Goal: Find specific page/section: Find specific page/section

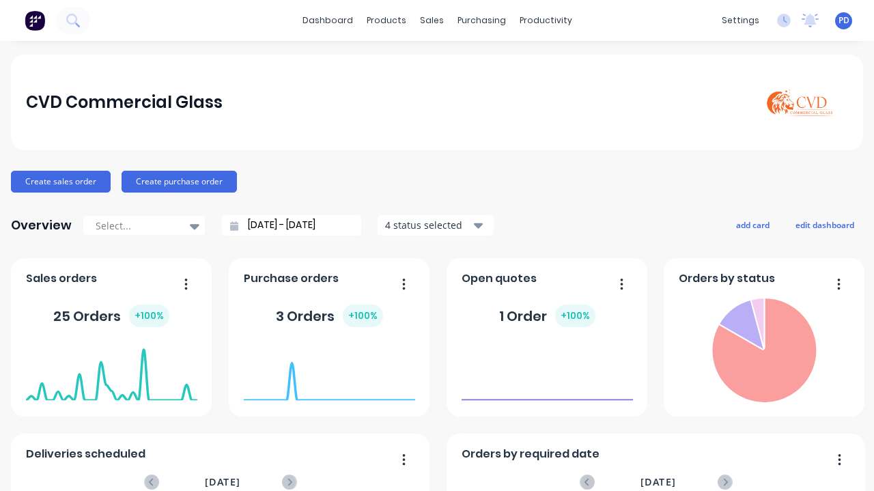
click at [532, 12] on div "productivity" at bounding box center [546, 20] width 66 height 20
click at [551, 99] on link "Planner" at bounding box center [593, 92] width 181 height 27
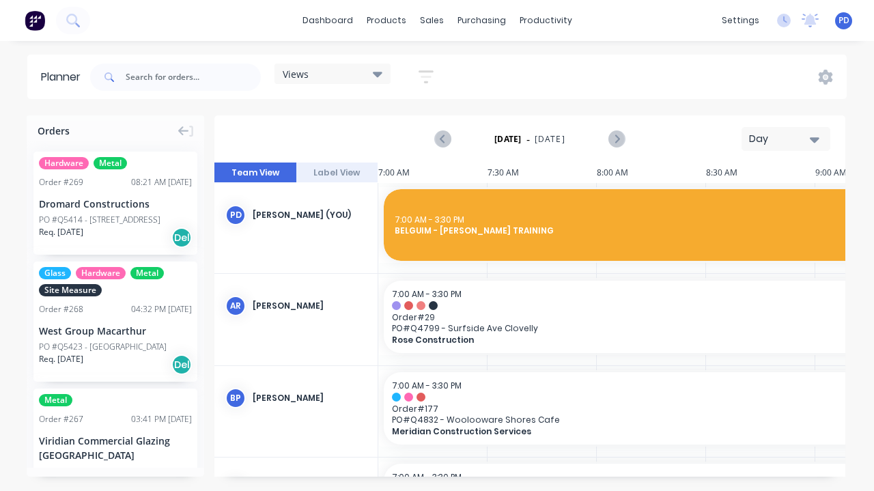
scroll to position [0, 656]
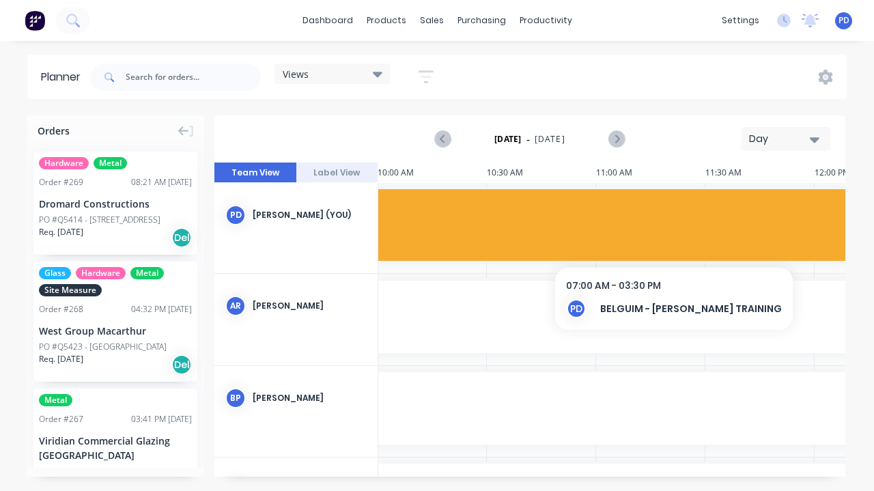
click at [377, 74] on icon at bounding box center [378, 74] width 10 height 5
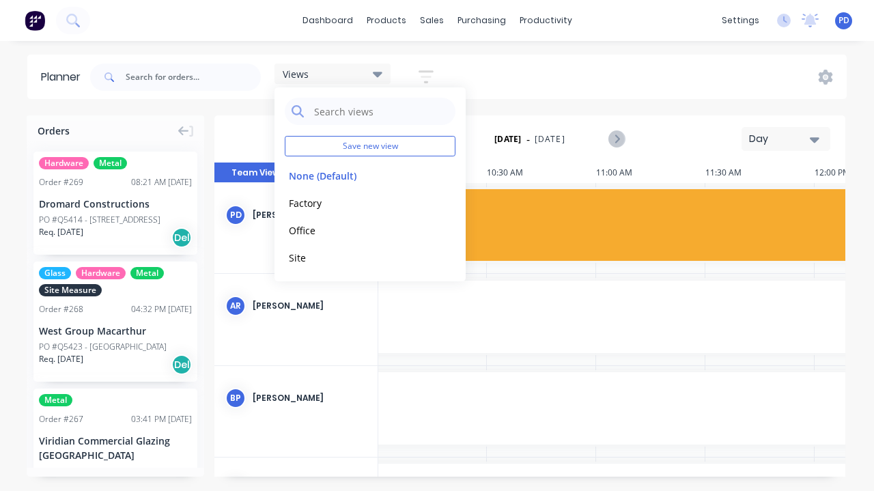
click at [326, 206] on button "Factory" at bounding box center [357, 203] width 145 height 16
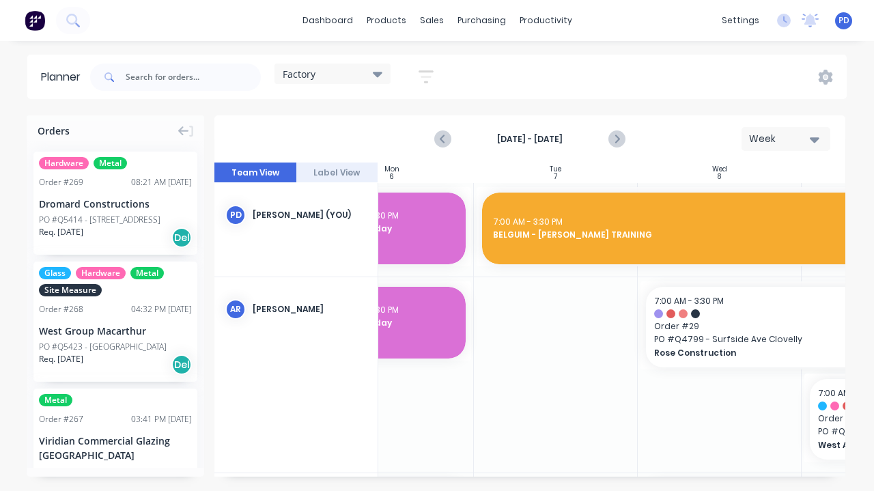
scroll to position [0, 236]
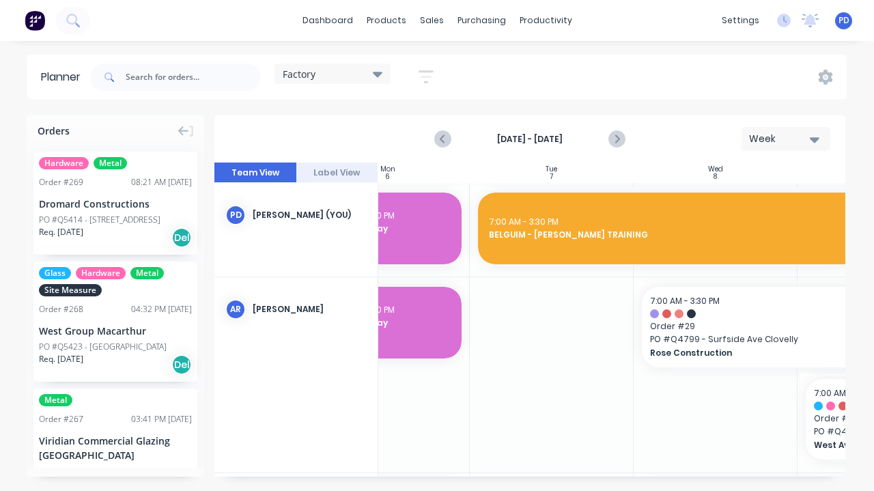
click at [523, 418] on div at bounding box center [552, 374] width 164 height 195
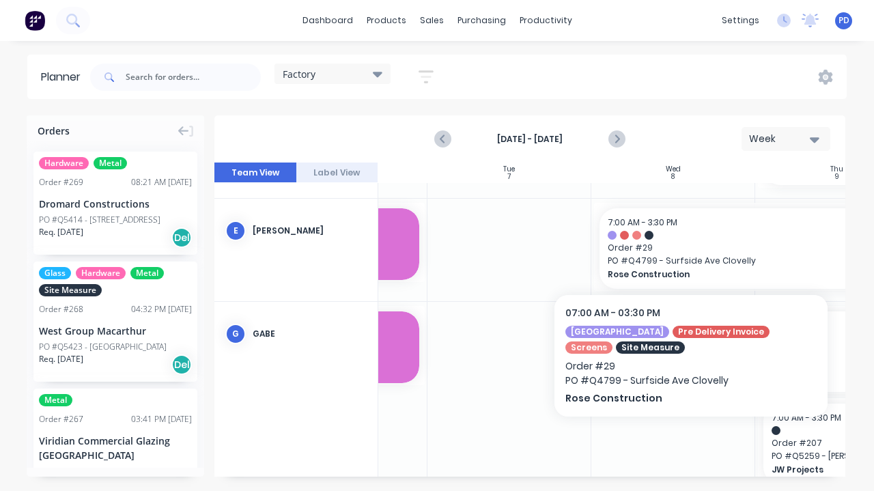
scroll to position [275, 294]
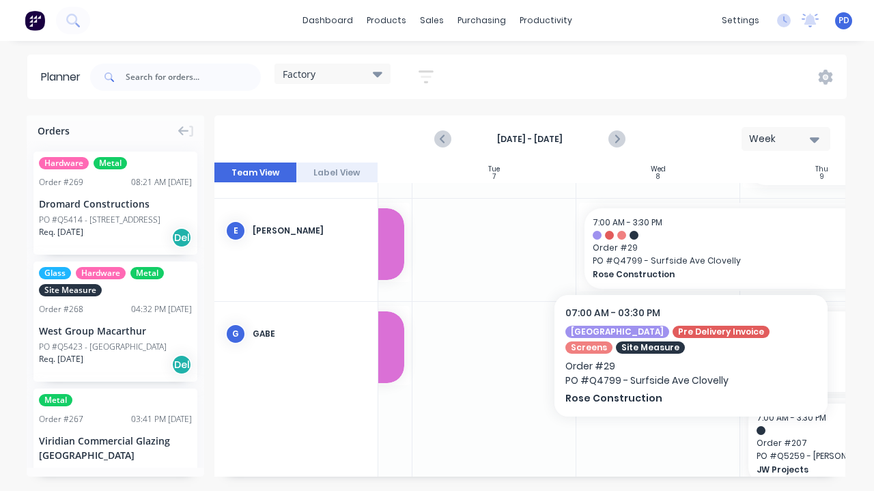
click at [535, 431] on div at bounding box center [495, 399] width 164 height 195
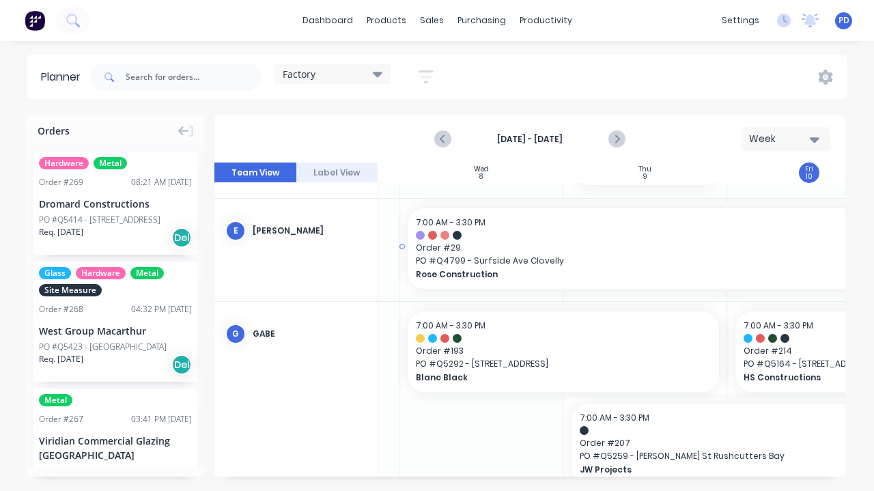
scroll to position [275, 520]
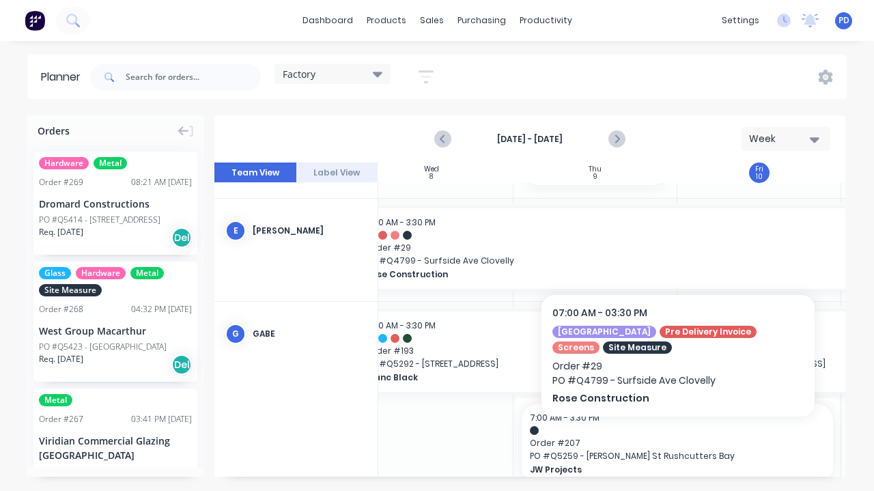
click at [450, 436] on div at bounding box center [432, 399] width 164 height 195
click at [440, 438] on div at bounding box center [432, 399] width 164 height 195
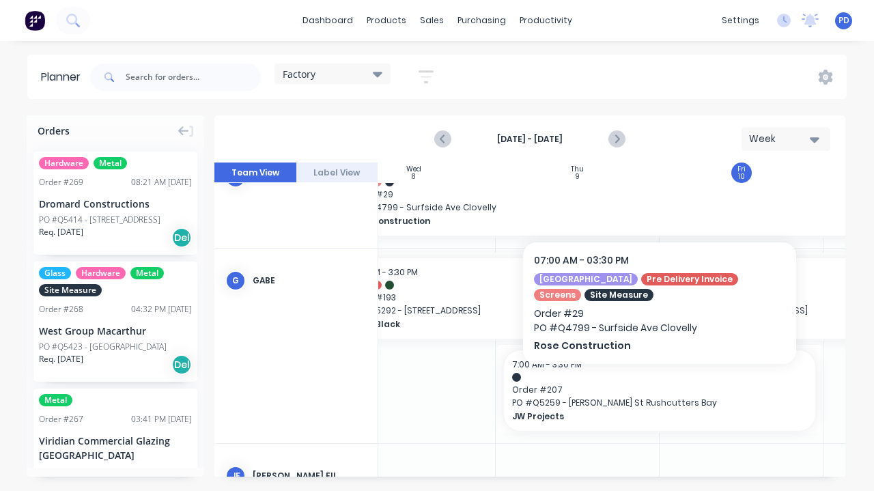
scroll to position [328, 541]
click at [623, 413] on span "JW Projects" at bounding box center [643, 416] width 266 height 12
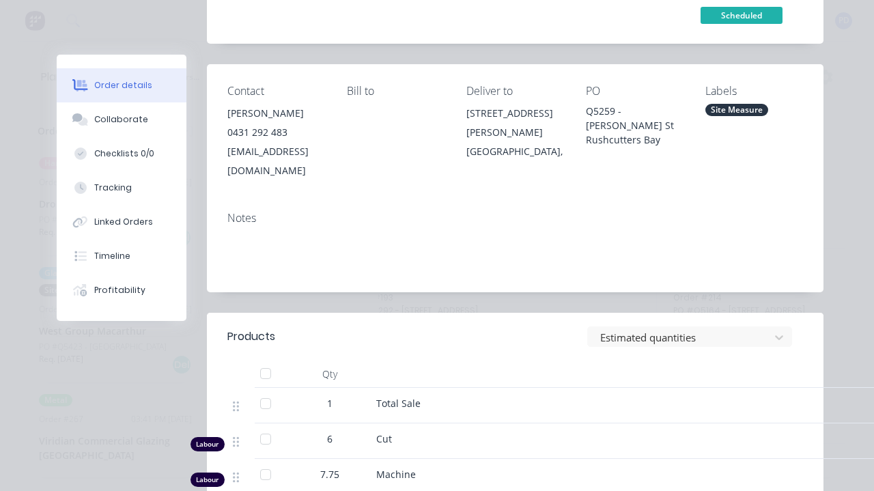
scroll to position [175, 0]
